Goal: Information Seeking & Learning: Learn about a topic

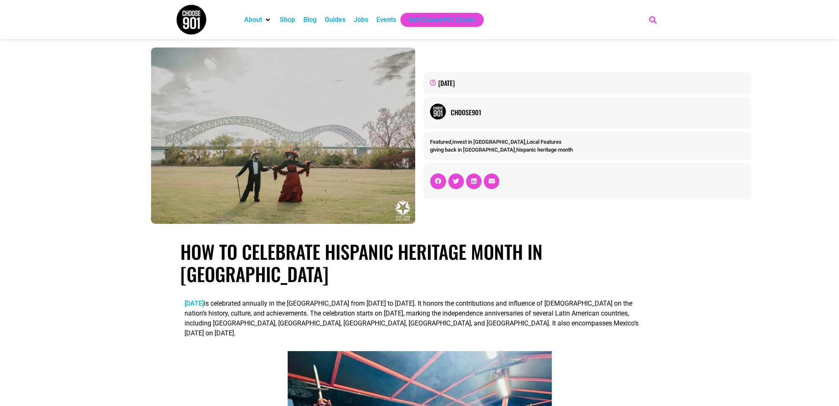
click at [658, 17] on icon "Search" at bounding box center [653, 20] width 14 height 14
type input "hispanic heritage month"
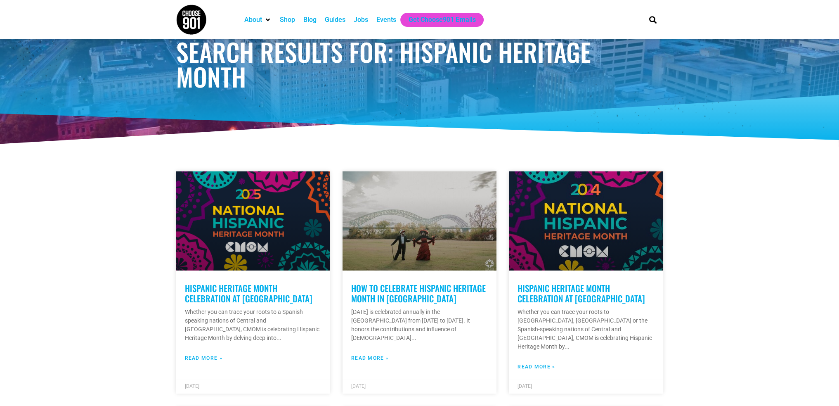
scroll to position [83, 0]
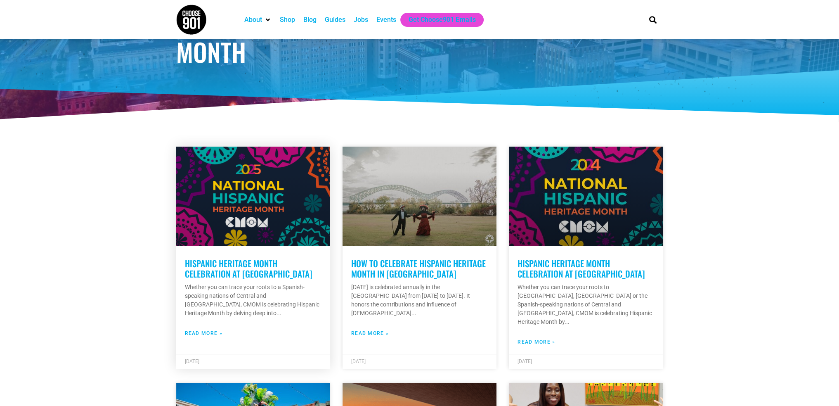
click at [243, 272] on link "Hispanic Heritage Month Celebration at CMOM" at bounding box center [249, 268] width 128 height 23
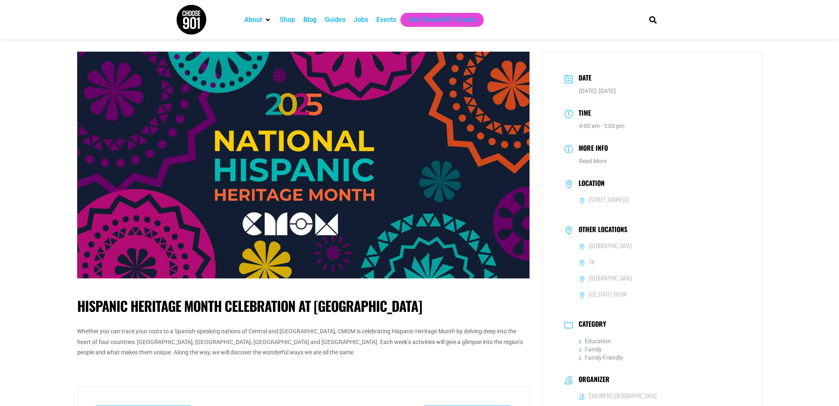
click at [99, 308] on h1 "Hispanic Heritage Month Celebration at CMOM" at bounding box center [303, 306] width 453 height 17
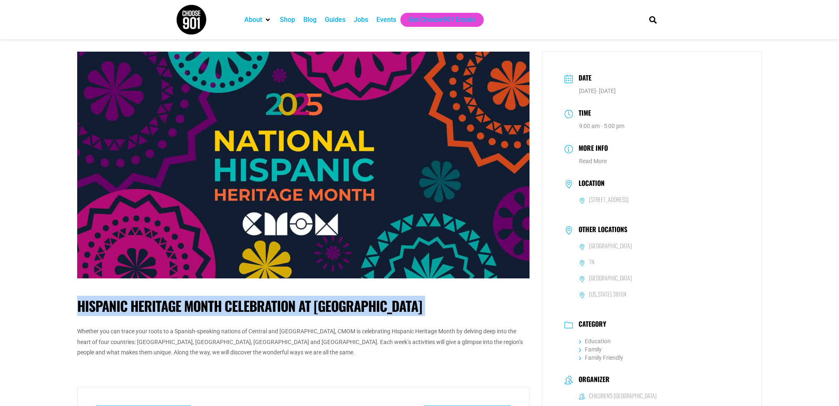
click at [99, 308] on h1 "Hispanic Heritage Month Celebration at CMOM" at bounding box center [303, 306] width 453 height 17
copy div "Hispanic Heritage Month Celebration at CMOM"
drag, startPoint x: 194, startPoint y: 19, endPoint x: 191, endPoint y: 14, distance: 5.6
click at [194, 19] on img at bounding box center [191, 19] width 31 height 31
